Goal: Find contact information: Find contact information

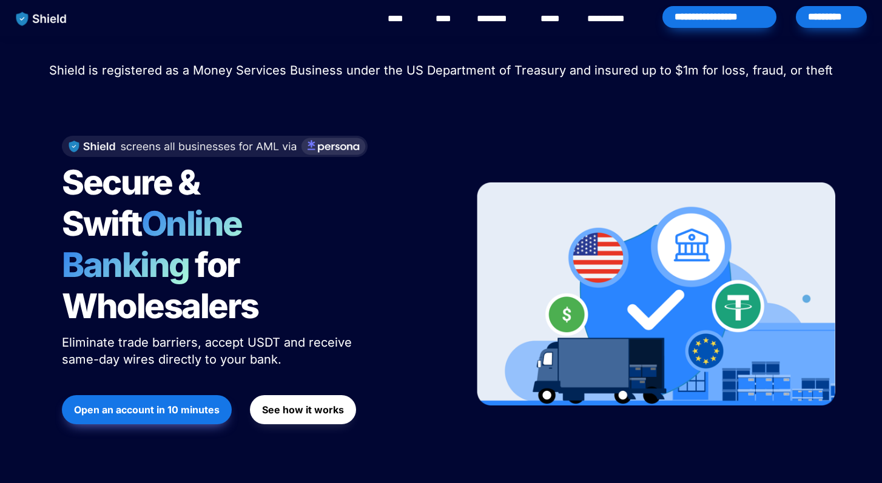
click at [503, 24] on link "********" at bounding box center [498, 19] width 43 height 15
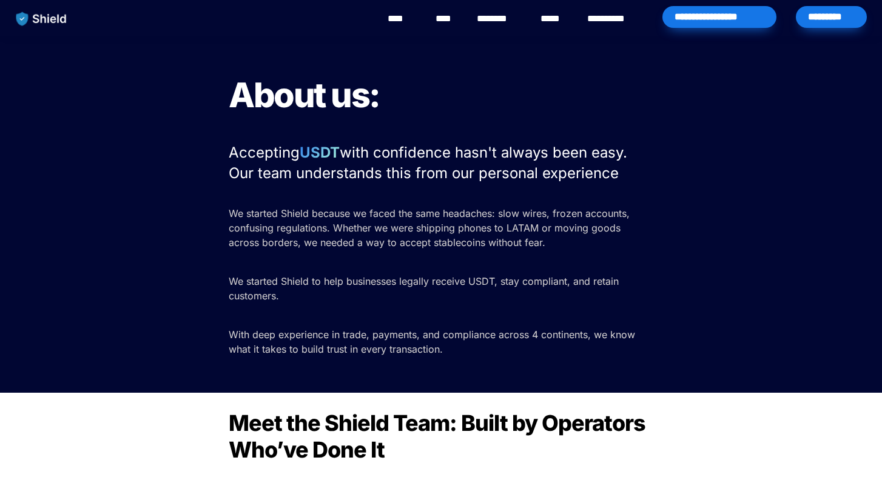
click at [492, 18] on link "********" at bounding box center [498, 19] width 43 height 15
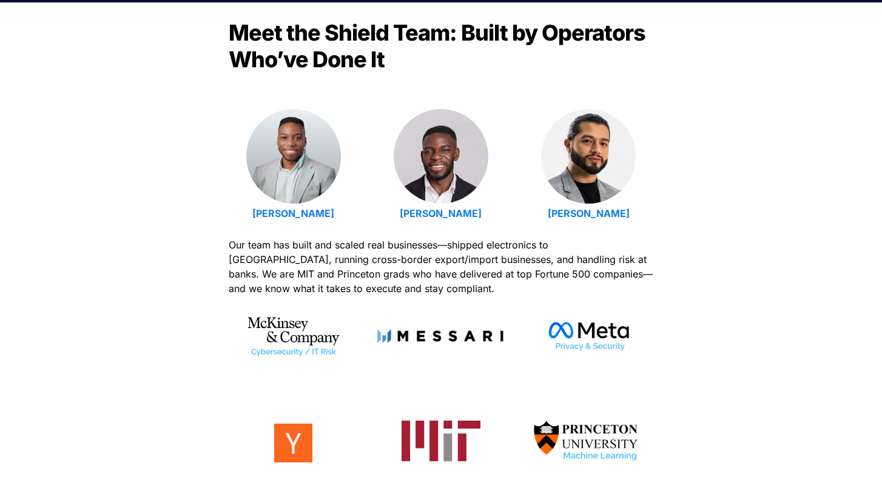
scroll to position [394, 0]
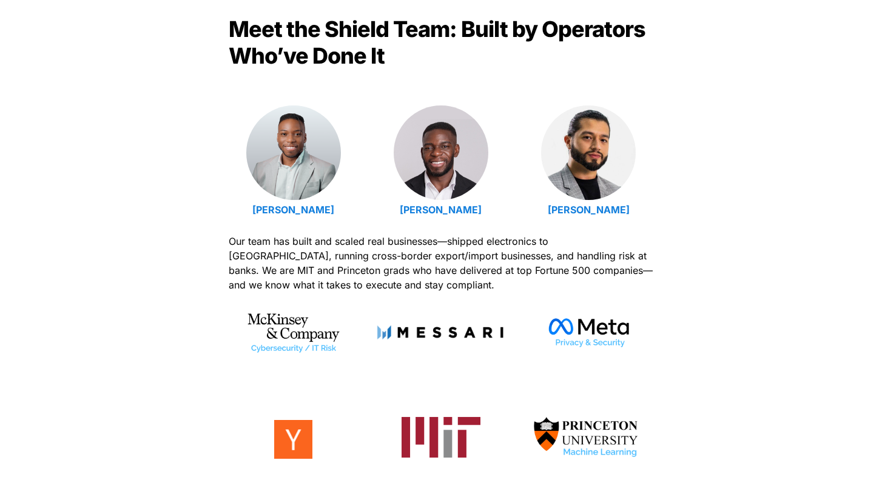
drag, startPoint x: 354, startPoint y: 203, endPoint x: 225, endPoint y: 200, distance: 128.6
click at [225, 200] on div "Meet the Shield Team: Built by Operators Who’ve Done It [PERSON_NAME] [PERSON_N…" at bounding box center [441, 260] width 882 height 523
copy strong "[PERSON_NAME]"
click at [299, 210] on strong "Emmanuel Udotong" at bounding box center [293, 210] width 82 height 12
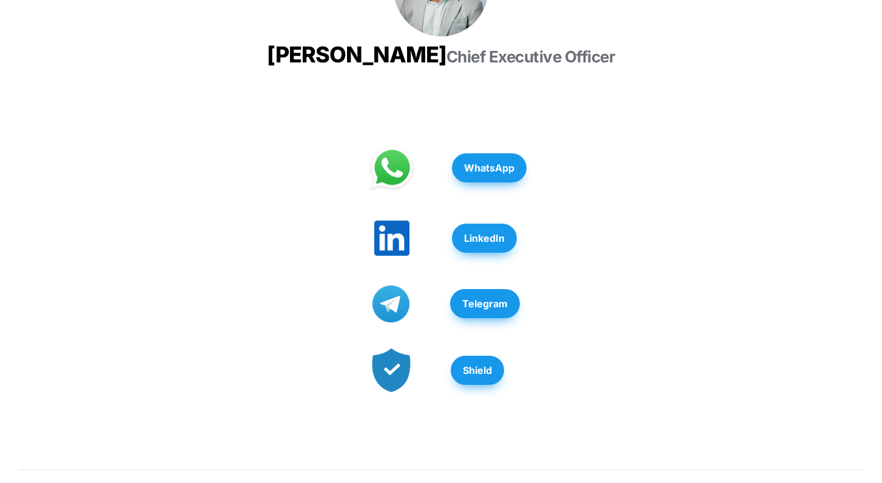
scroll to position [222, 0]
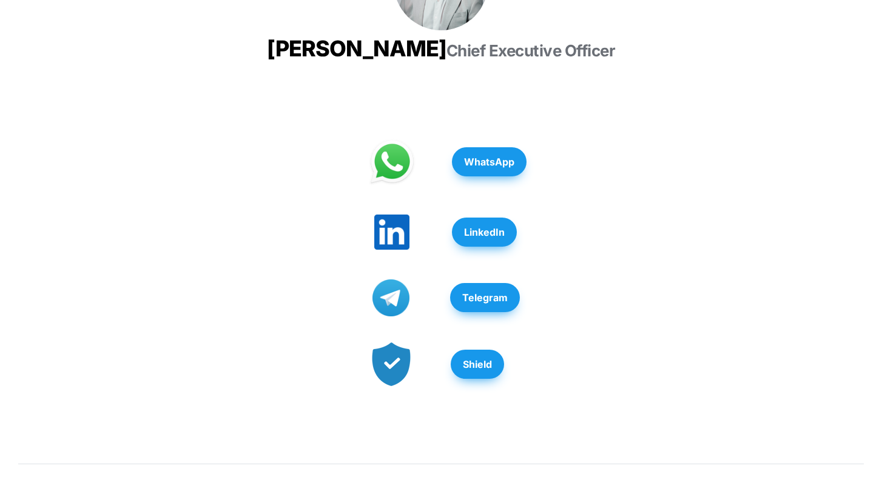
click at [482, 240] on span "LinkedIn" at bounding box center [484, 232] width 41 height 15
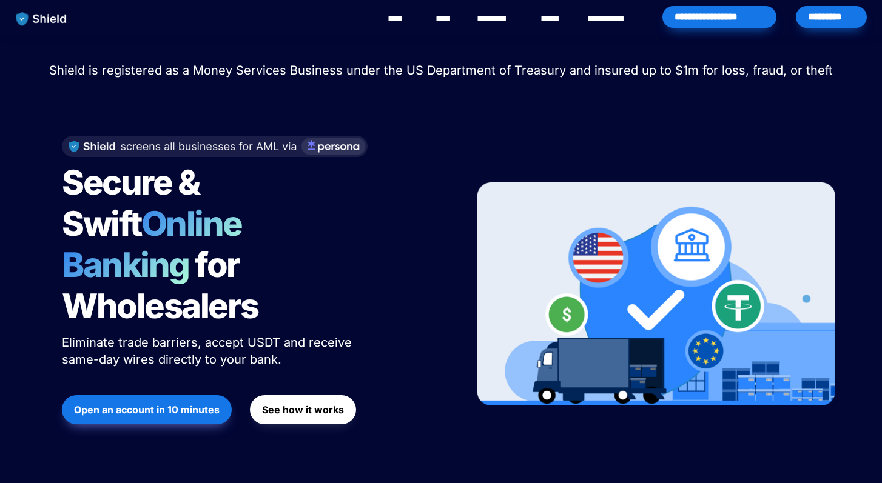
click at [500, 24] on link "********" at bounding box center [498, 19] width 43 height 15
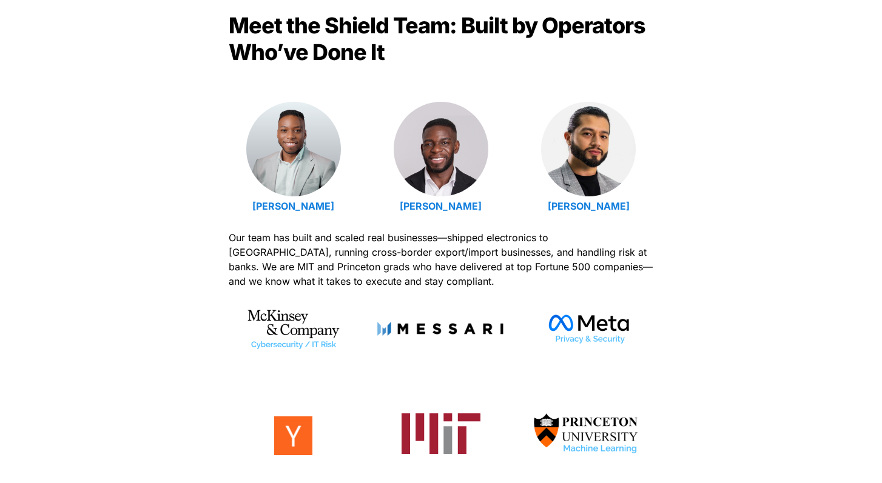
scroll to position [401, 0]
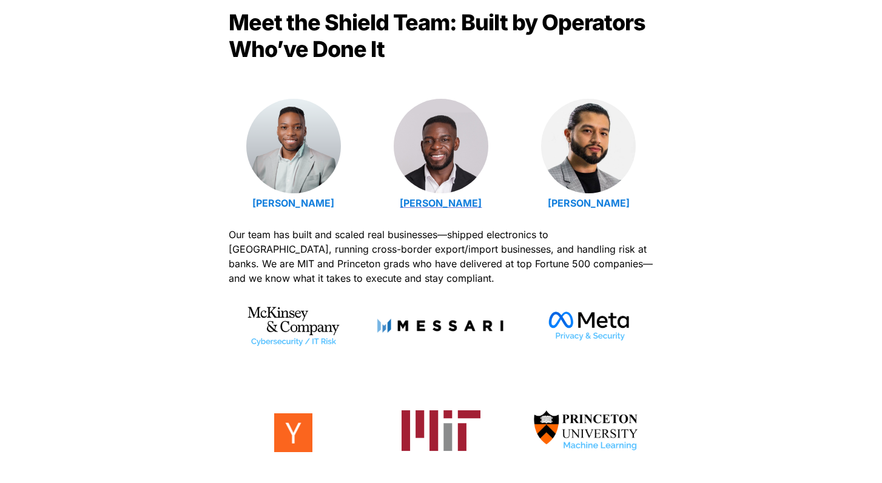
click at [458, 205] on strong "Isaiah Udotong" at bounding box center [441, 203] width 82 height 12
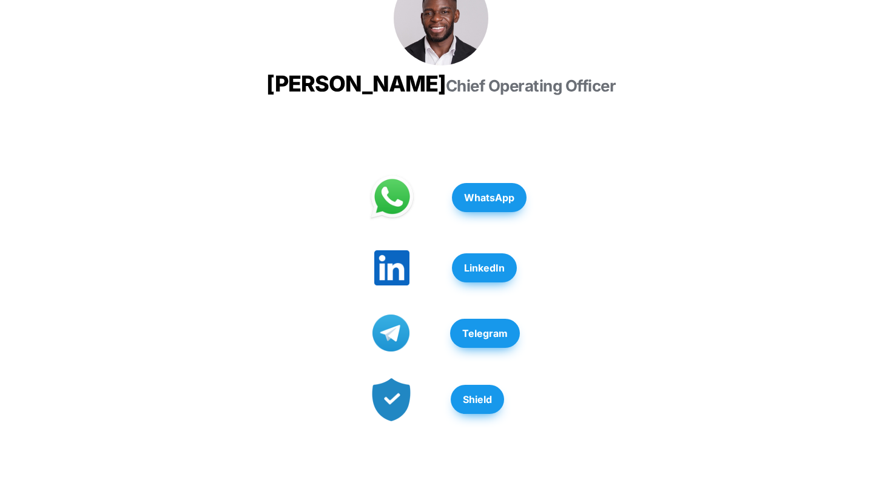
scroll to position [251, 0]
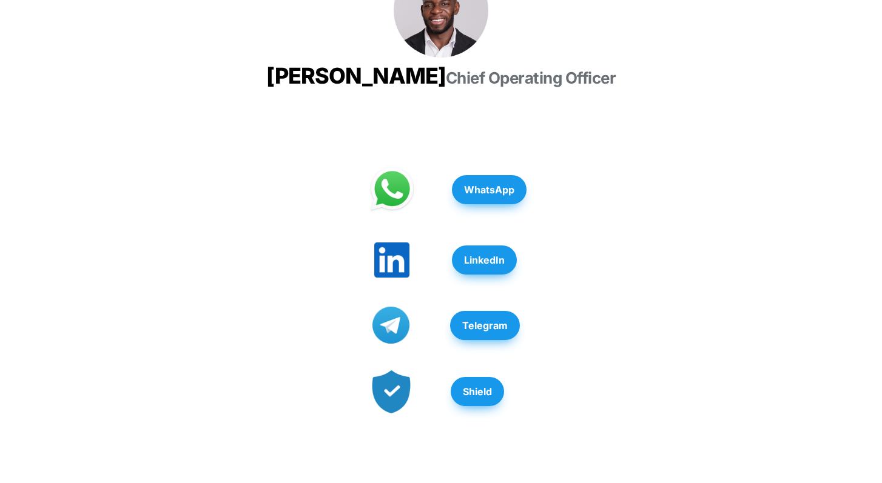
click at [485, 267] on span "LinkedIn" at bounding box center [484, 260] width 41 height 15
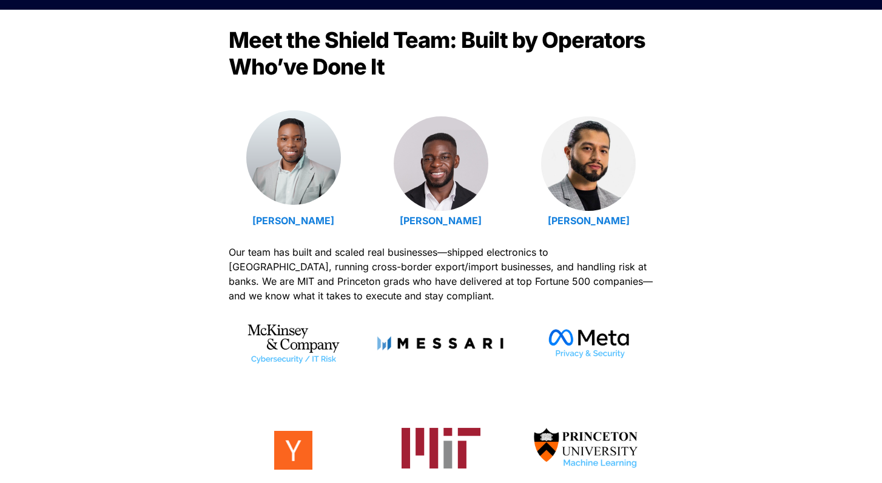
scroll to position [401, 0]
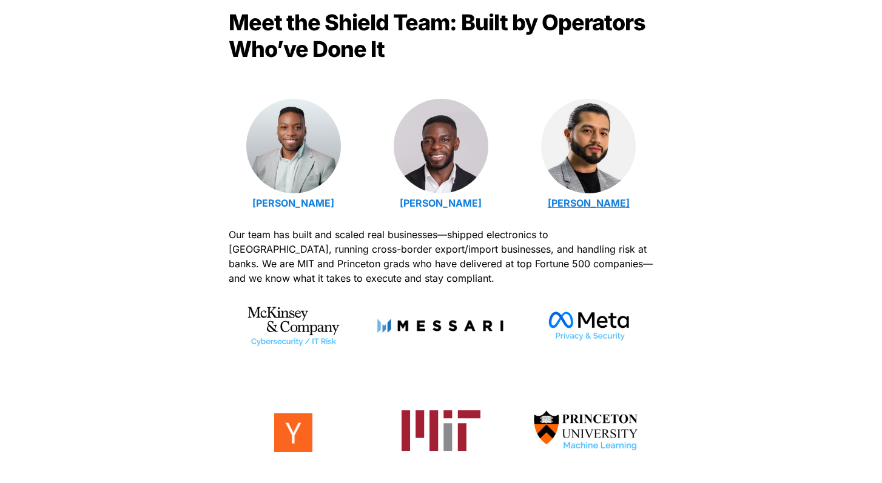
click at [578, 200] on strong "[PERSON_NAME]" at bounding box center [589, 203] width 82 height 12
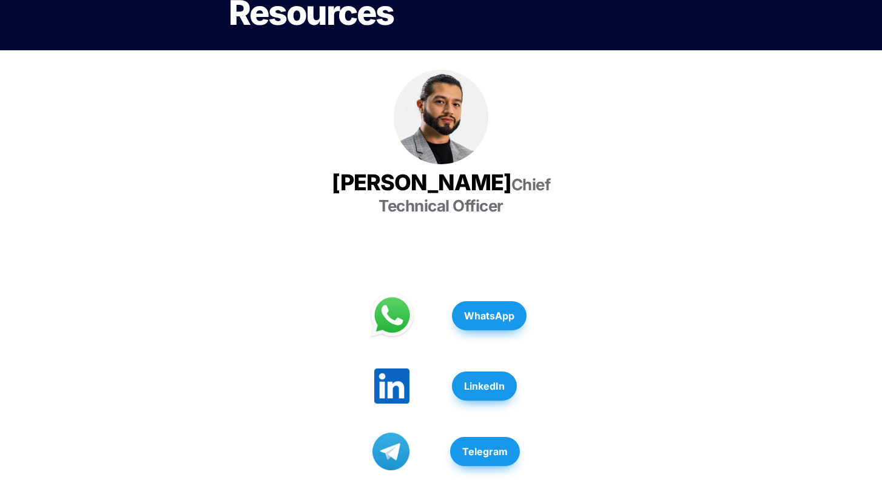
scroll to position [212, 0]
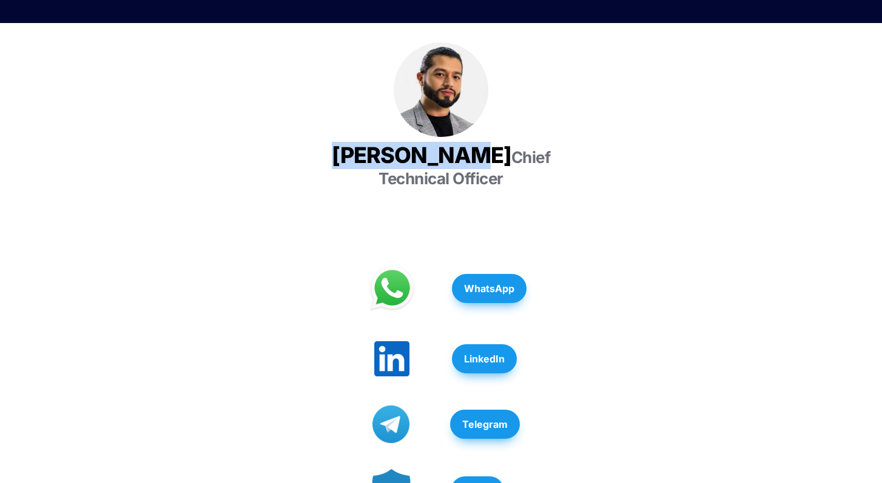
drag, startPoint x: 518, startPoint y: 110, endPoint x: 357, endPoint y: 114, distance: 161.4
click at [357, 137] on h3 "[PERSON_NAME] Chief Technical Officer" at bounding box center [440, 165] width 303 height 57
copy span "[PERSON_NAME]"
